Goal: Task Accomplishment & Management: Complete application form

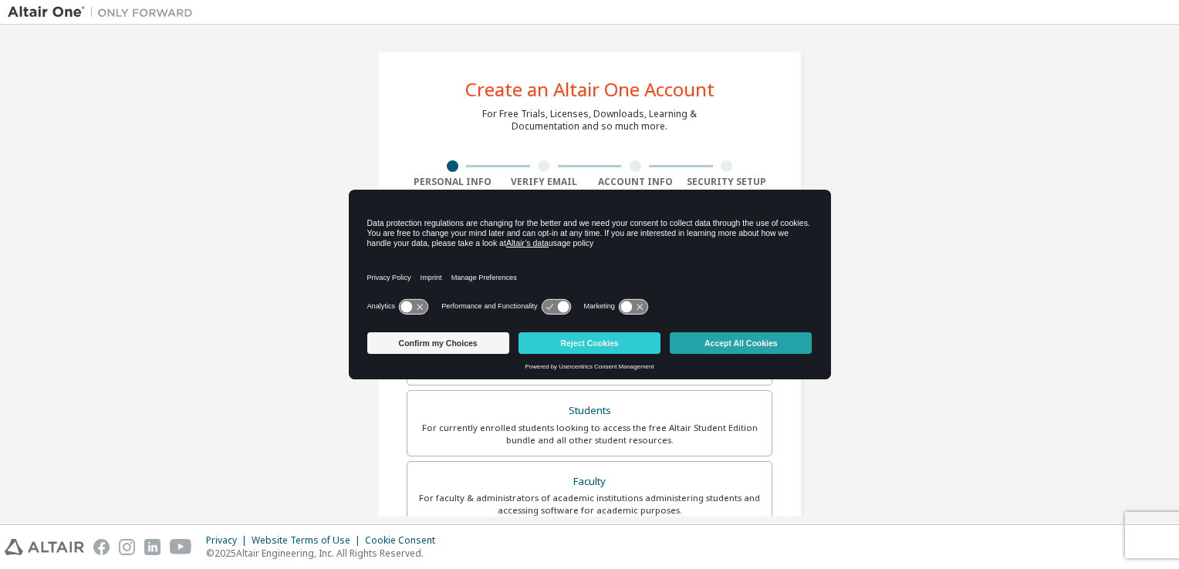
click at [704, 338] on button "Accept All Cookies" at bounding box center [741, 343] width 142 height 22
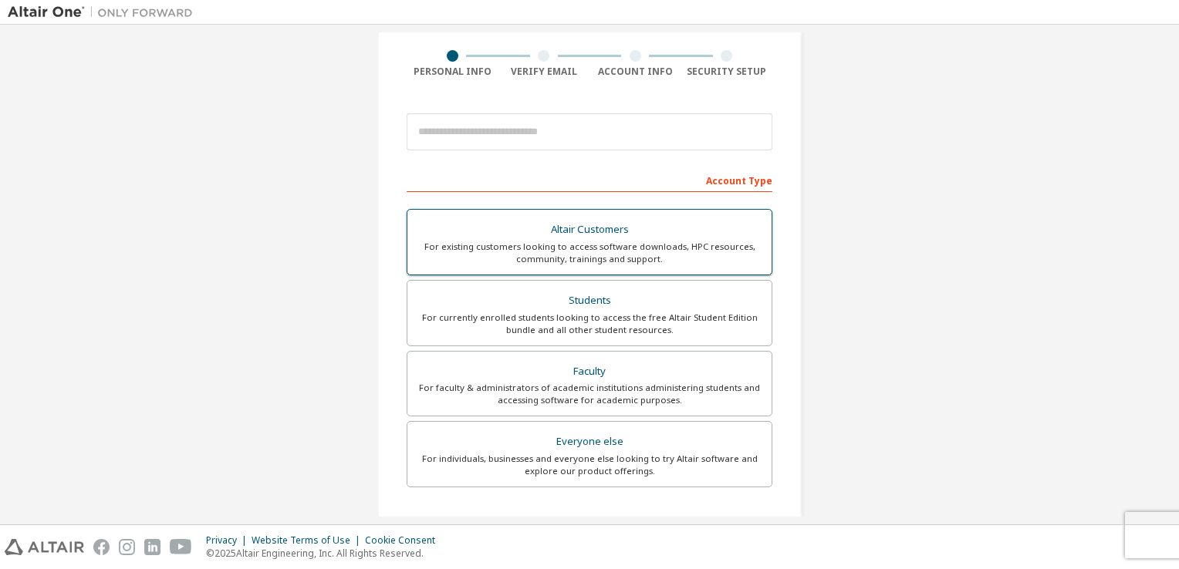
scroll to position [111, 0]
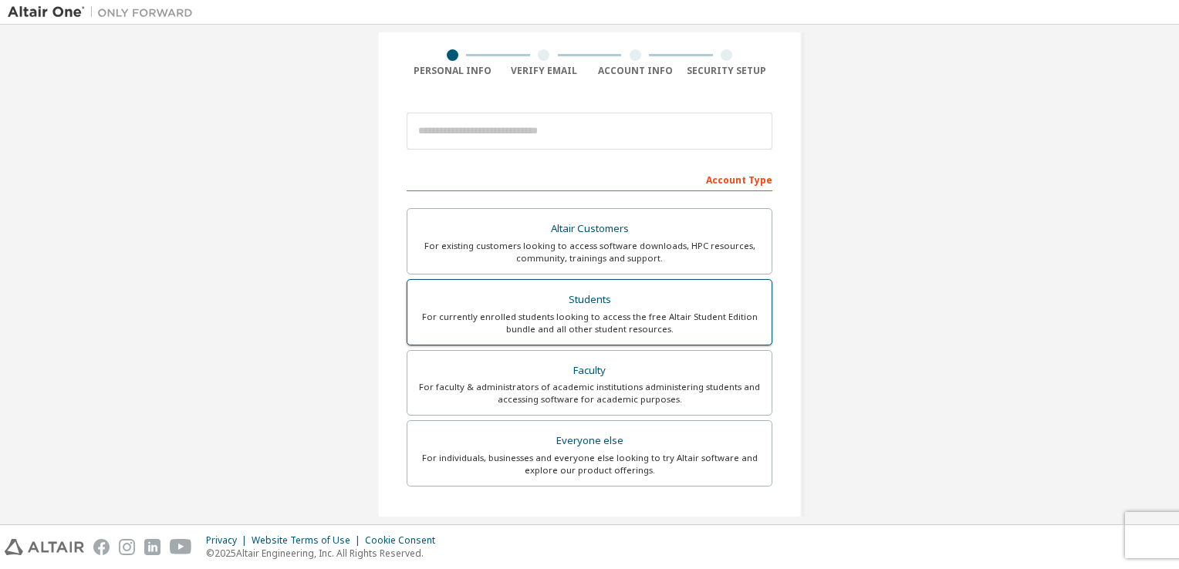
click at [593, 308] on div "Students" at bounding box center [590, 300] width 346 height 22
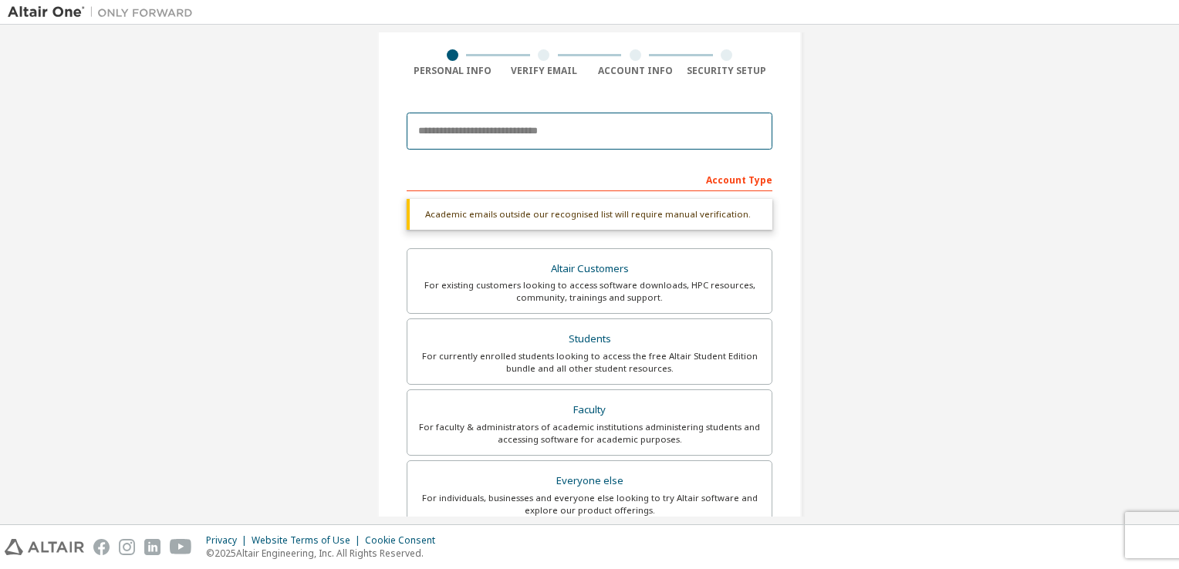
click at [565, 131] on input "email" at bounding box center [590, 131] width 366 height 37
type input "**********"
type input "******"
type input "**********"
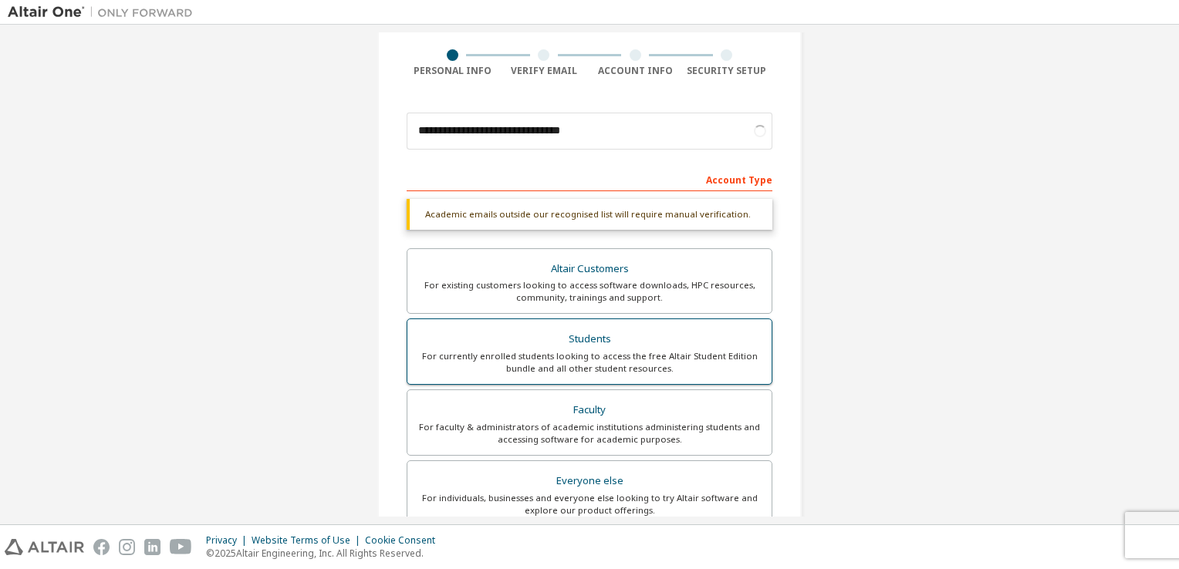
click at [584, 345] on div "Students" at bounding box center [590, 340] width 346 height 22
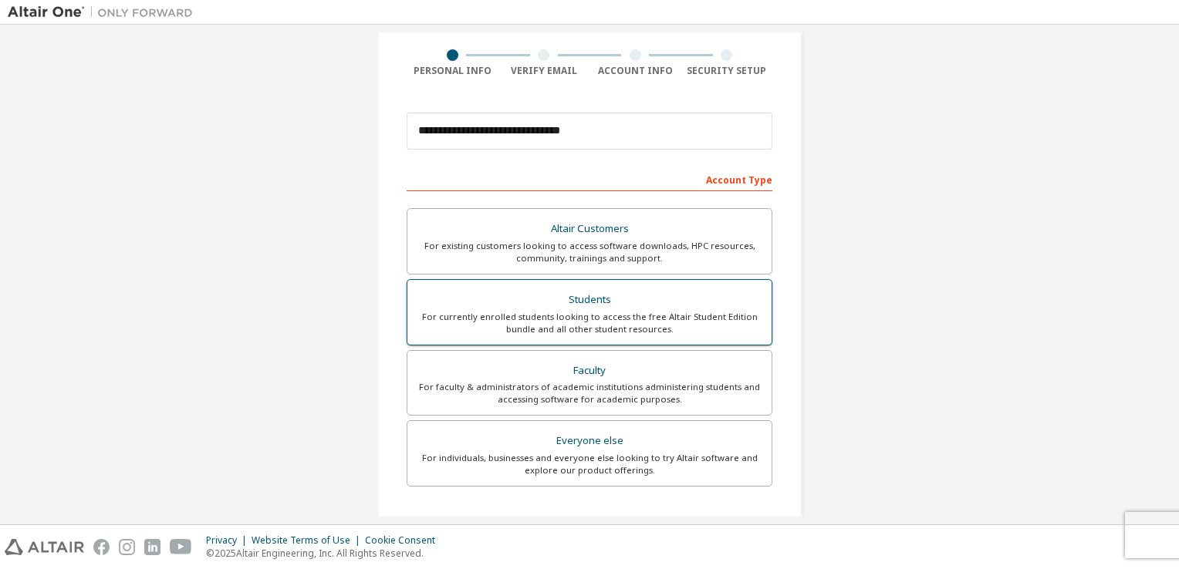
click at [694, 320] on div "For currently enrolled students looking to access the free Altair Student Editi…" at bounding box center [590, 323] width 346 height 25
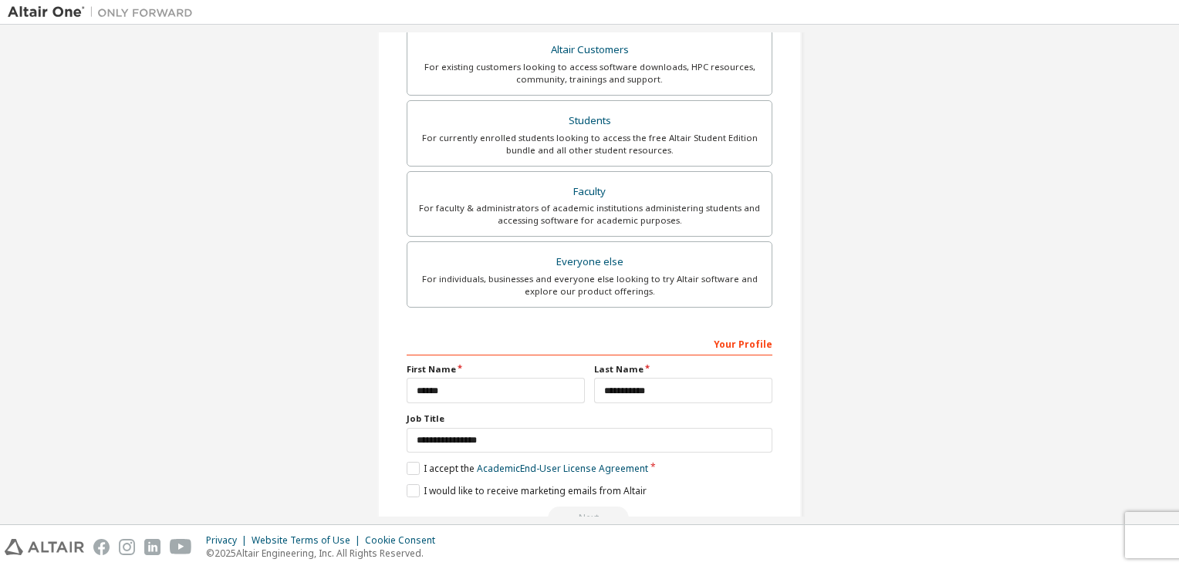
scroll to position [329, 0]
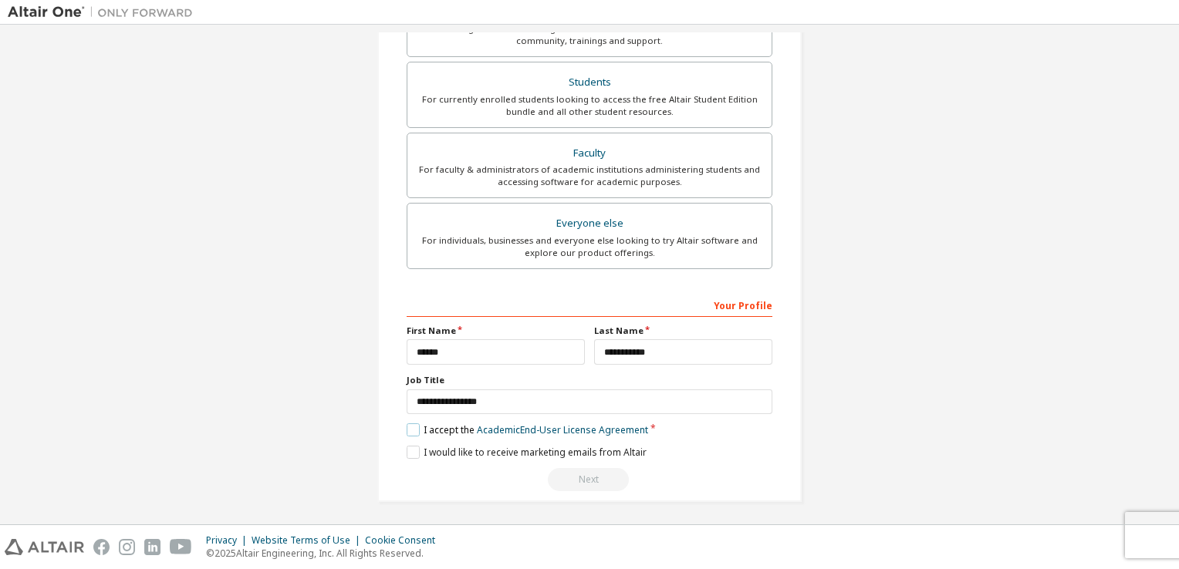
click at [414, 431] on label "I accept the Academic End-User License Agreement" at bounding box center [527, 429] width 241 height 13
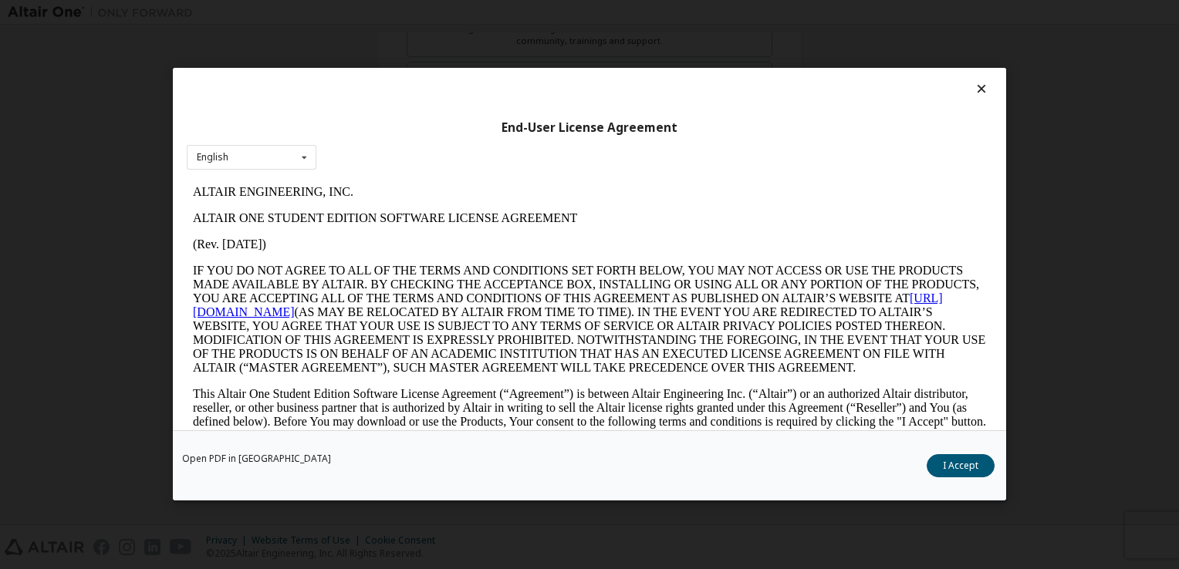
scroll to position [0, 0]
click at [959, 458] on button "I Accept" at bounding box center [960, 466] width 68 height 23
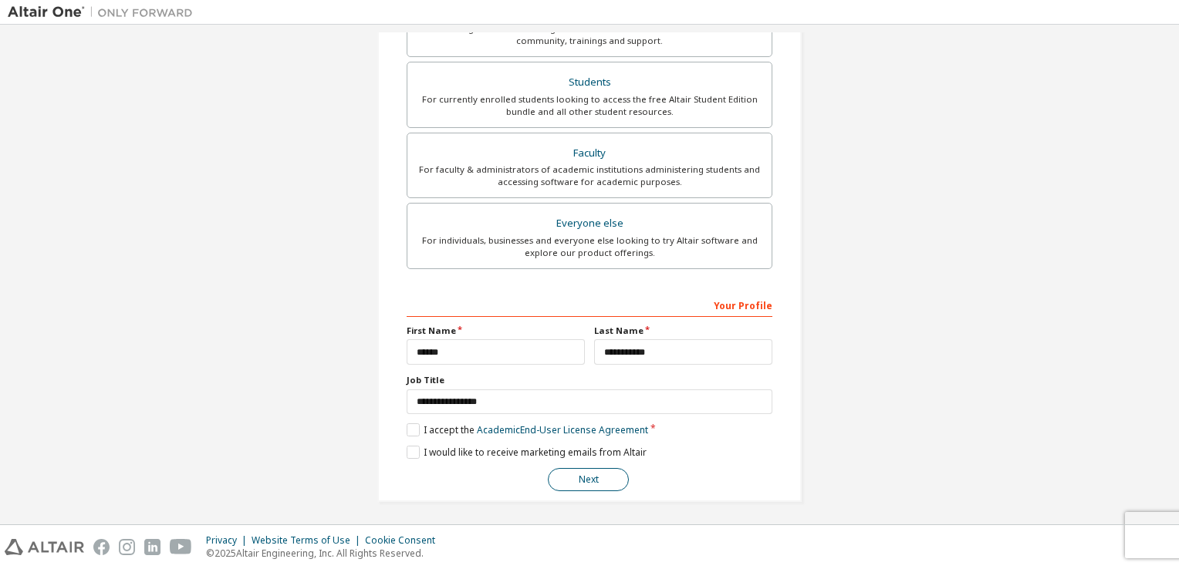
click at [593, 481] on button "Next" at bounding box center [588, 479] width 81 height 23
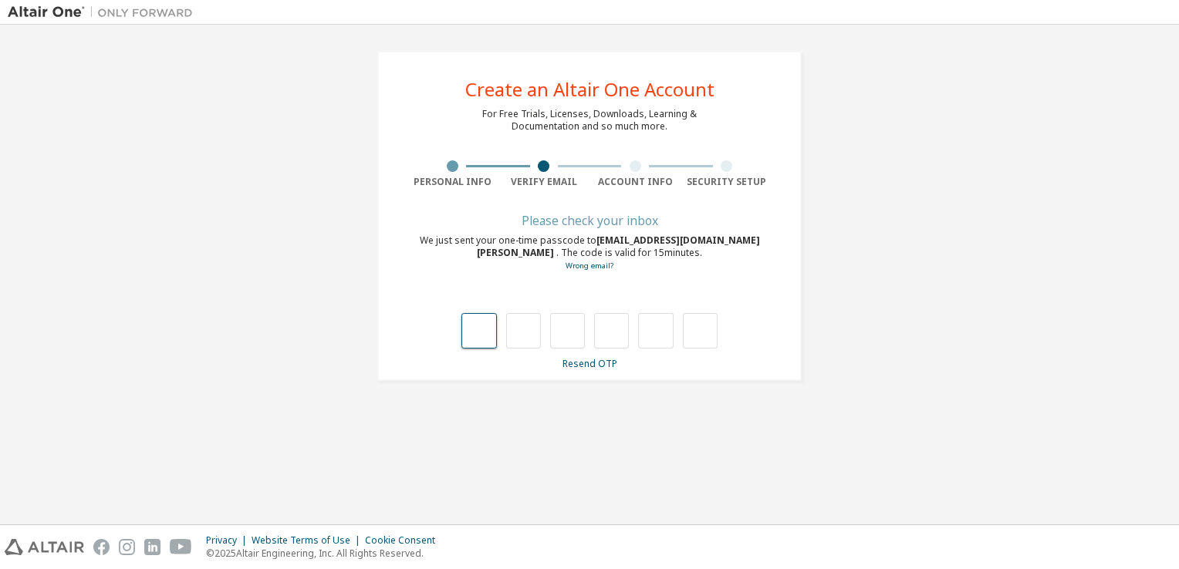
type input "*"
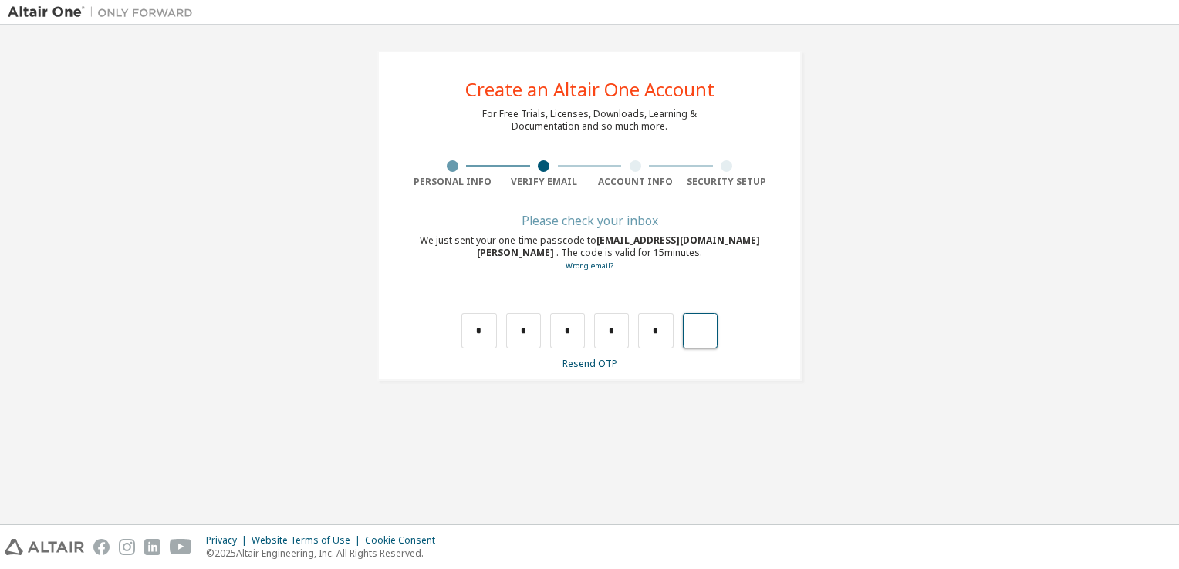
type input "*"
